Goal: Complete application form: Complete application form

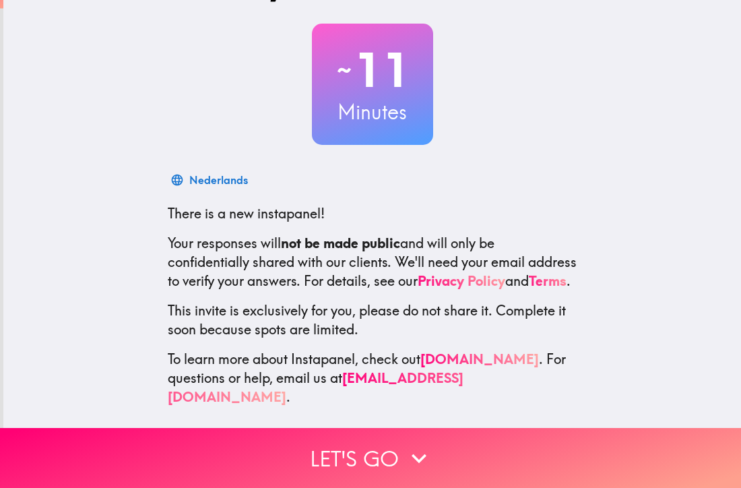
scroll to position [73, 0]
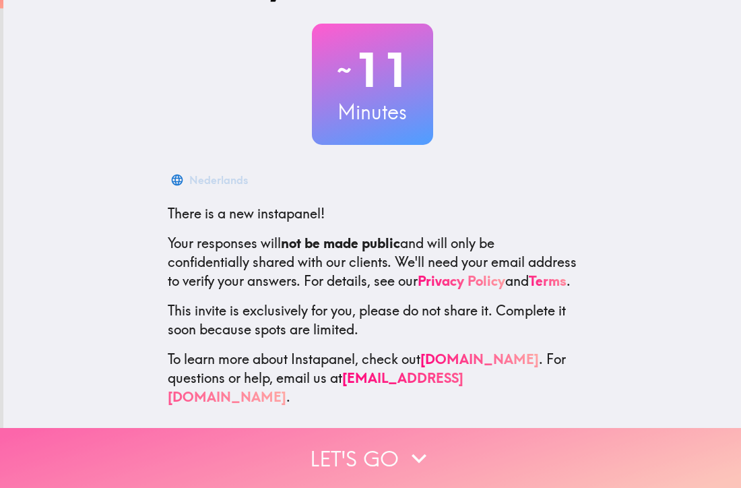
click at [318, 443] on button "Let's go" at bounding box center [370, 458] width 741 height 60
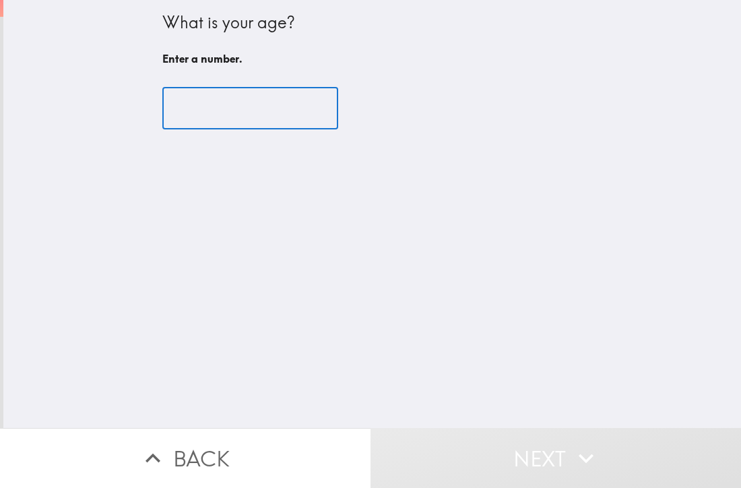
click at [208, 89] on input "number" at bounding box center [250, 109] width 176 height 42
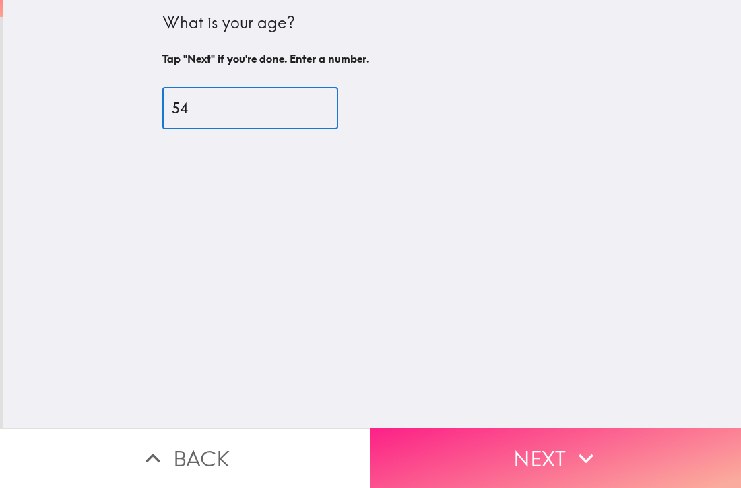
type input "54"
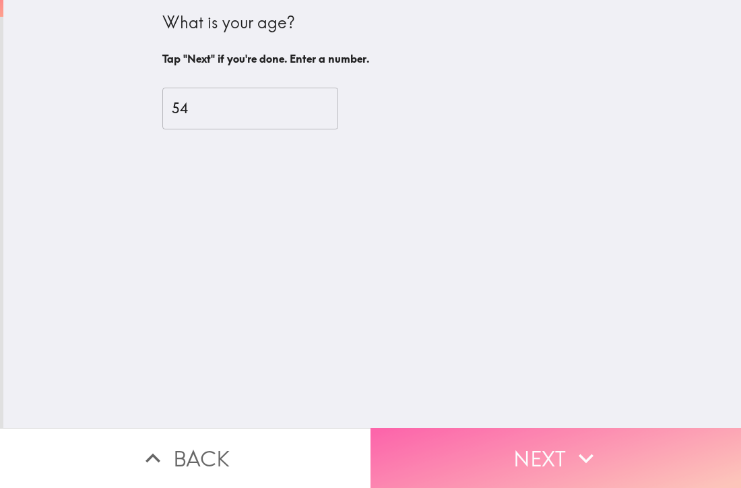
click at [513, 428] on button "Next" at bounding box center [556, 458] width 371 height 60
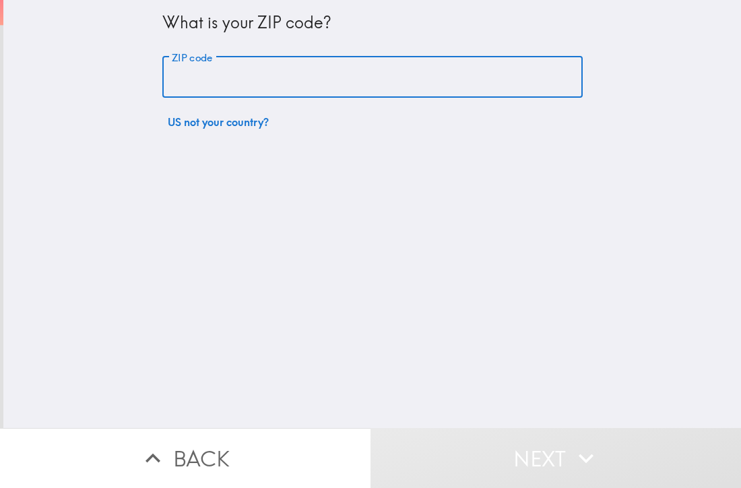
click at [226, 84] on input "ZIP code" at bounding box center [372, 78] width 421 height 42
type input "13126"
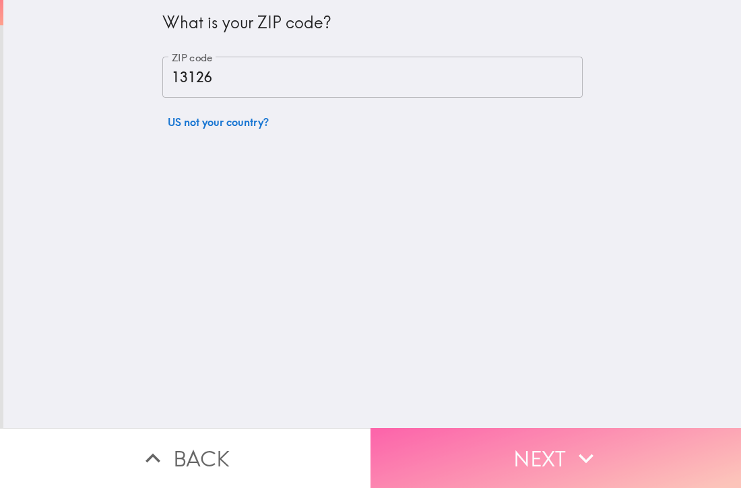
click at [426, 428] on button "Next" at bounding box center [556, 458] width 371 height 60
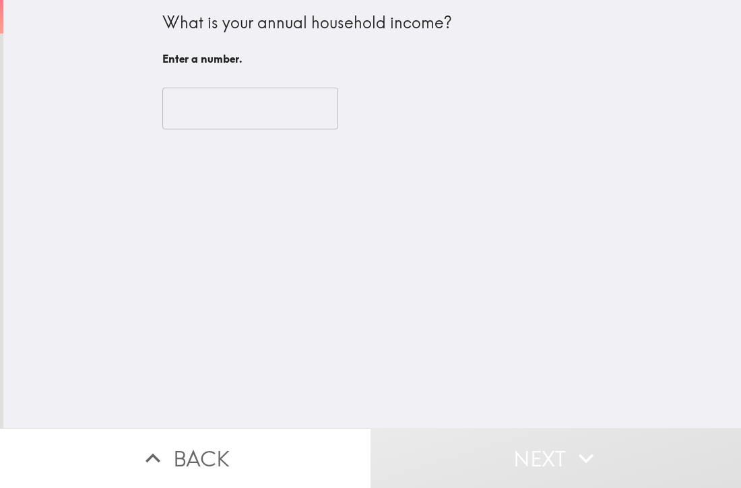
click at [202, 129] on div "​" at bounding box center [372, 108] width 421 height 74
click at [192, 106] on input "number" at bounding box center [250, 109] width 176 height 42
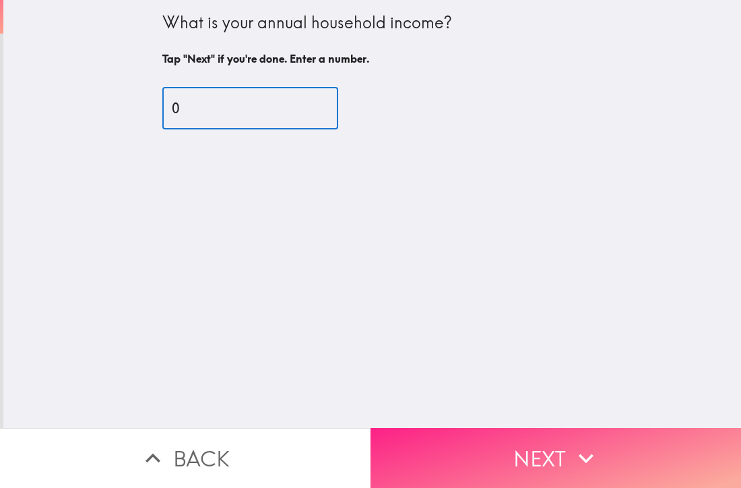
type input "0"
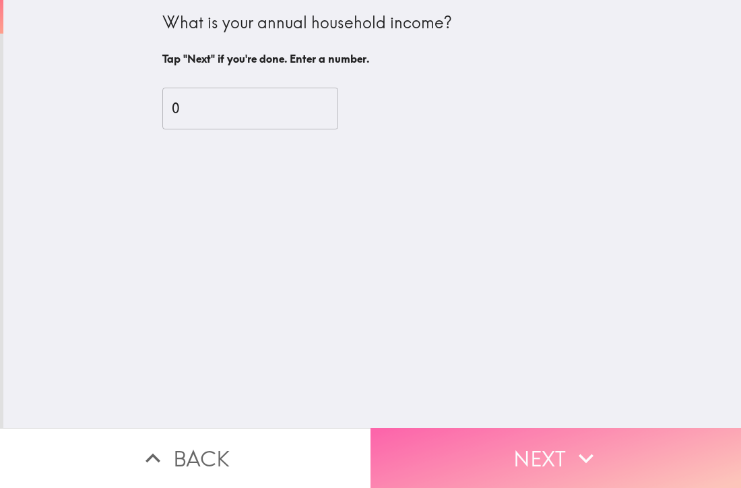
click at [500, 443] on button "Next" at bounding box center [556, 458] width 371 height 60
